Goal: Complete application form

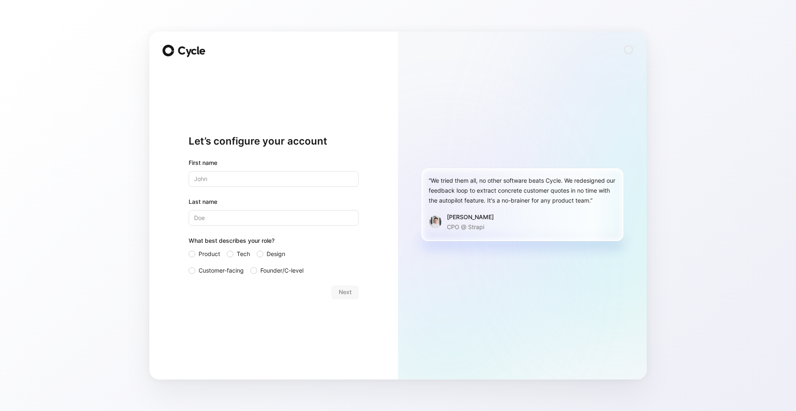
click at [263, 176] on input "text" at bounding box center [274, 179] width 170 height 16
type input "Alexia"
click at [249, 224] on input "Last name" at bounding box center [274, 218] width 170 height 16
type input "[PERSON_NAME]"
click at [215, 252] on span "Product" at bounding box center [210, 254] width 22 height 10
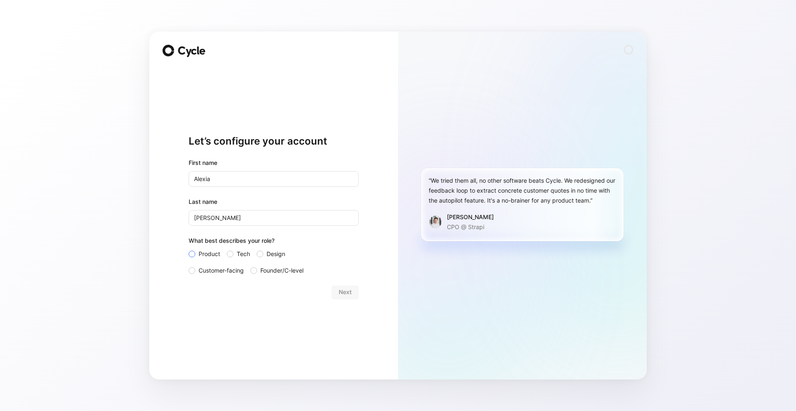
click at [189, 249] on input "Product" at bounding box center [189, 249] width 0 height 0
click at [239, 267] on span "Customer-facing" at bounding box center [221, 271] width 45 height 10
click at [189, 266] on input "Customer-facing" at bounding box center [189, 266] width 0 height 0
click at [346, 294] on span "Next" at bounding box center [345, 292] width 13 height 10
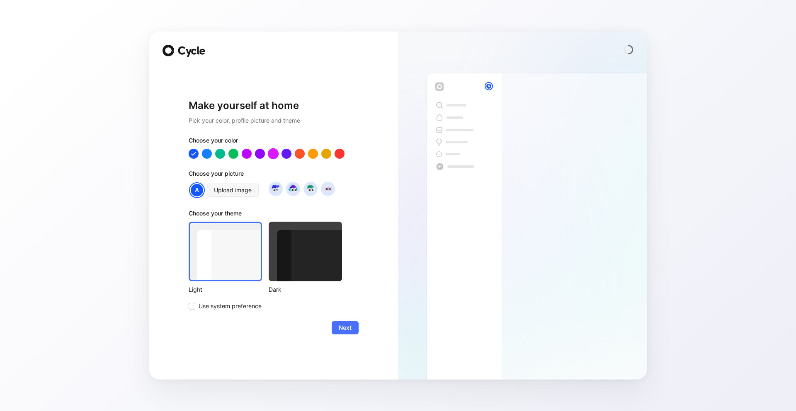
click at [273, 154] on div at bounding box center [273, 153] width 11 height 11
click at [348, 329] on span "Next" at bounding box center [345, 328] width 13 height 10
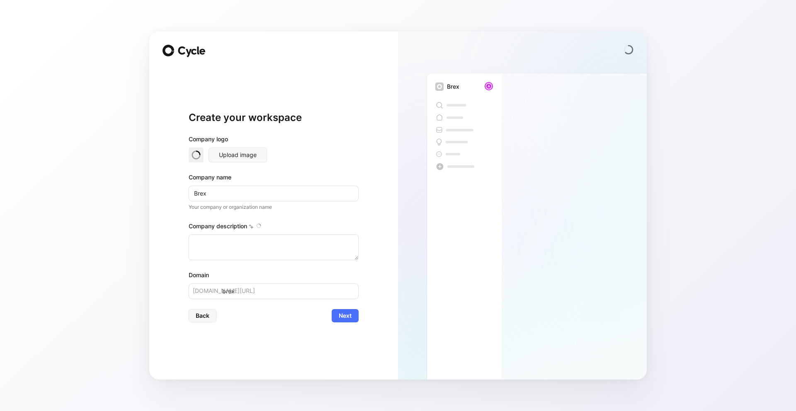
type textarea "Brex is a financial technology company founded in 2017 by Henrique Dubugras and…"
click at [351, 320] on span "Next" at bounding box center [345, 316] width 13 height 10
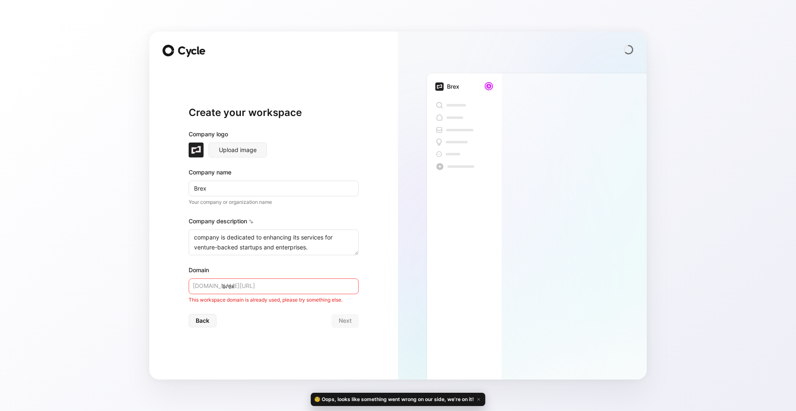
click at [293, 289] on input "brex" at bounding box center [274, 287] width 170 height 16
click at [208, 285] on span "cycle.app/" at bounding box center [224, 286] width 62 height 10
click at [201, 322] on span "Back" at bounding box center [203, 321] width 14 height 10
